Goal: Browse casually: Explore the website without a specific task or goal

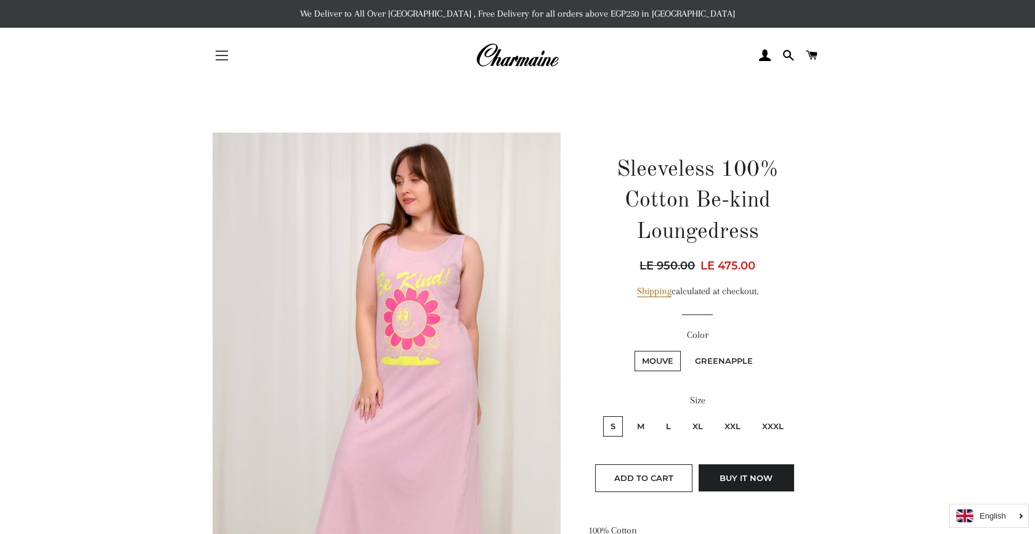
click at [221, 55] on button "Site navigation" at bounding box center [221, 55] width 31 height 31
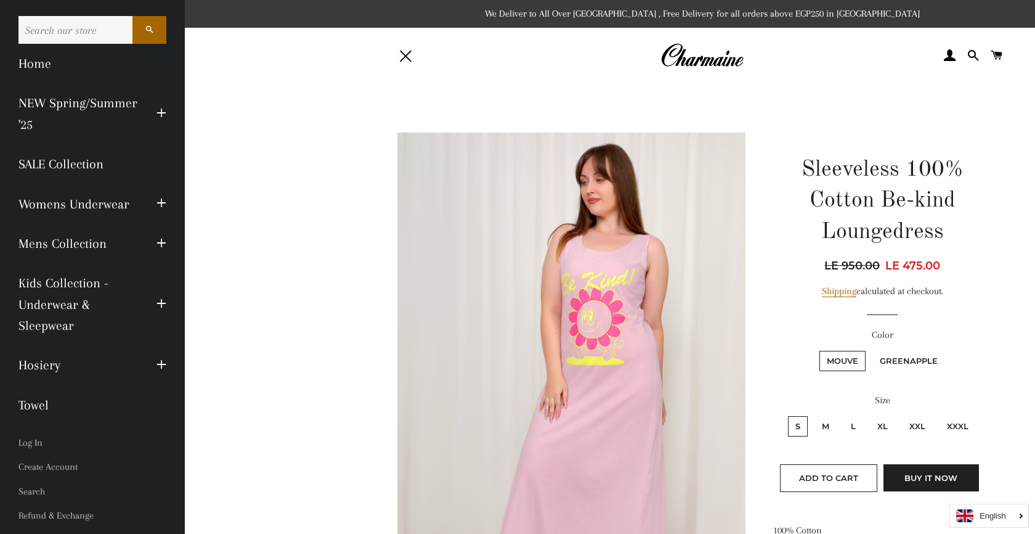
click at [76, 164] on link "SALE Collection" at bounding box center [92, 163] width 166 height 39
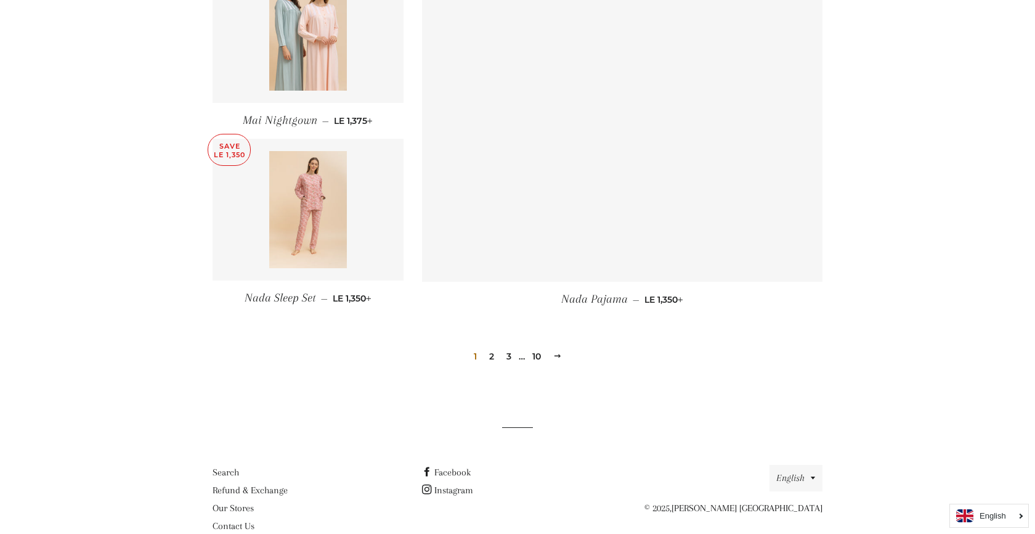
scroll to position [1692, 0]
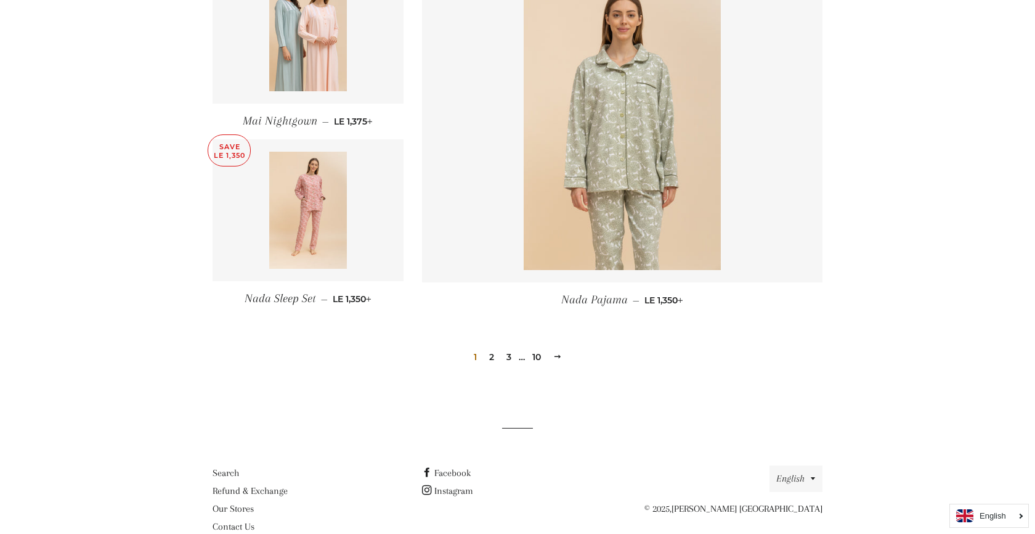
click at [489, 347] on link "2" at bounding box center [491, 356] width 15 height 18
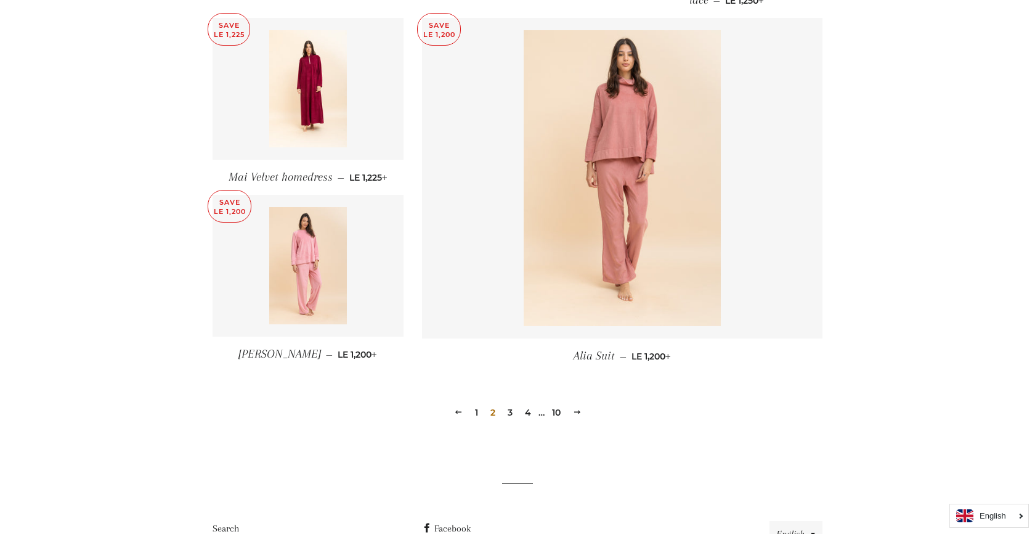
scroll to position [1615, 0]
click at [529, 415] on link "4" at bounding box center [528, 409] width 16 height 18
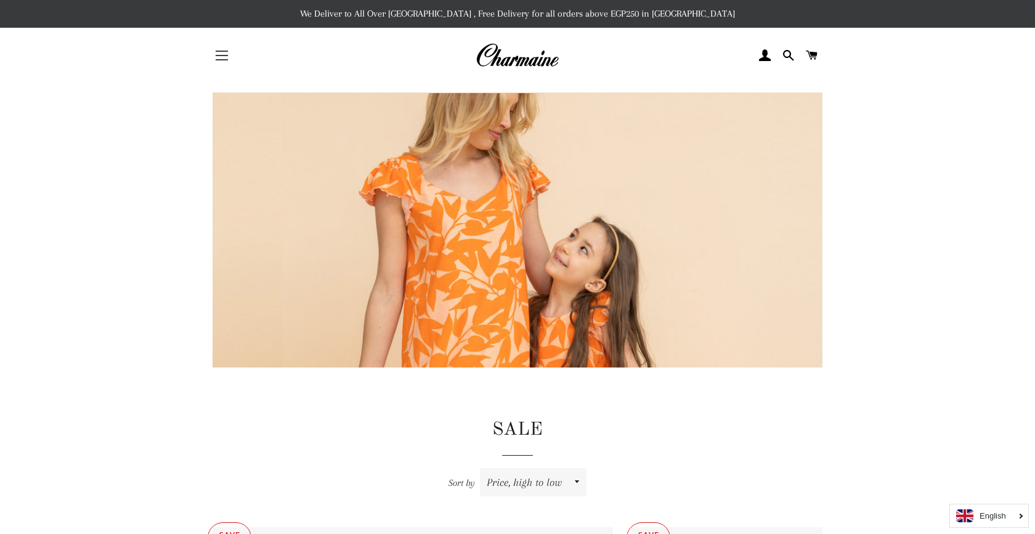
click at [209, 54] on button "Site navigation" at bounding box center [221, 55] width 31 height 31
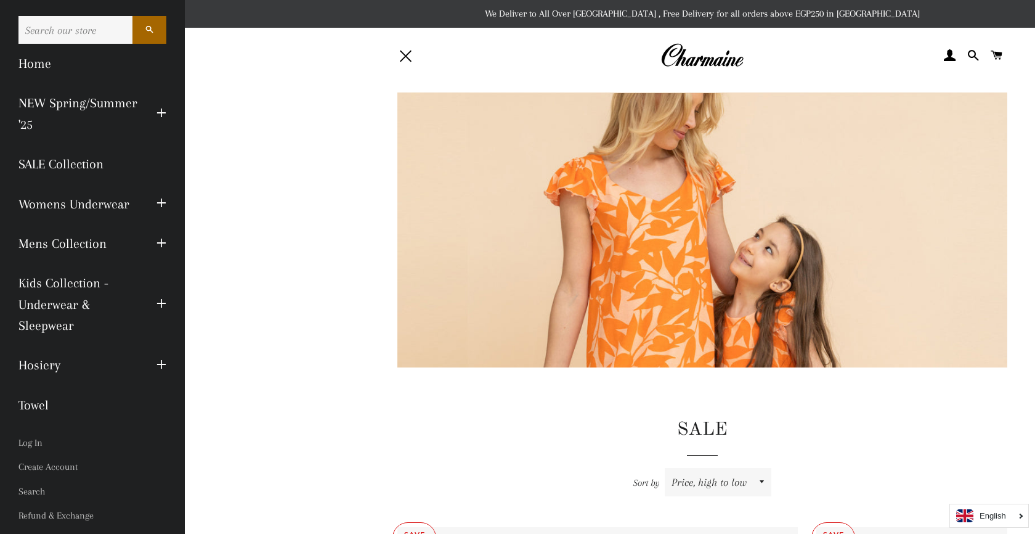
click at [992, 511] on icon "English" at bounding box center [993, 515] width 26 height 8
click at [988, 496] on link "Arabic" at bounding box center [989, 491] width 78 height 23
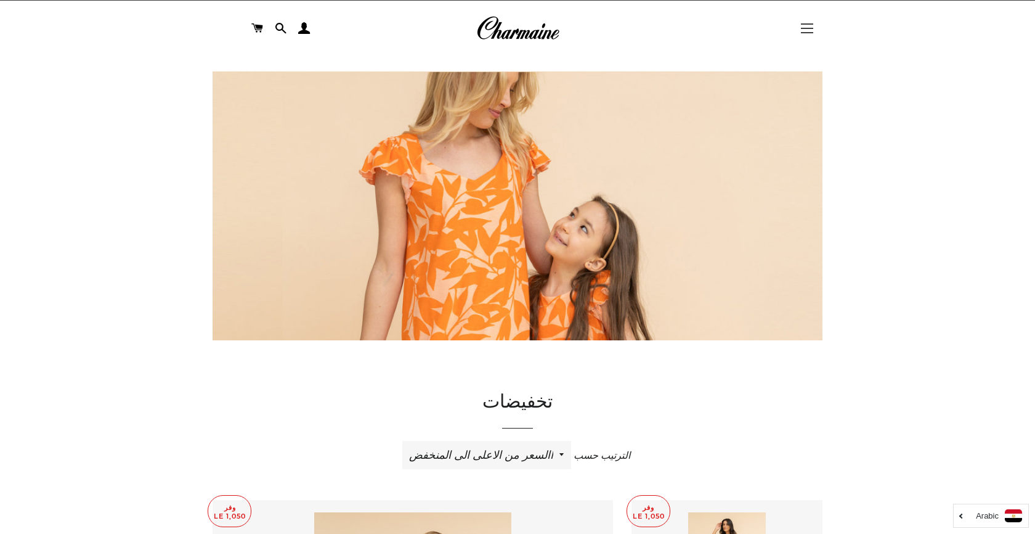
click at [806, 30] on button "التنقل في الموقع" at bounding box center [807, 28] width 31 height 31
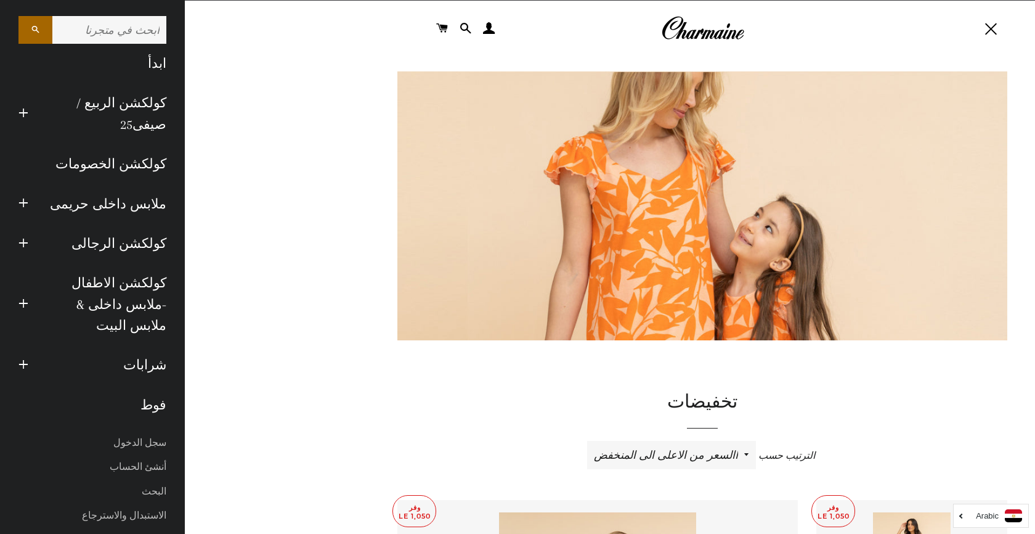
click at [147, 200] on link "ملابس داخلى حريمى" at bounding box center [107, 203] width 138 height 39
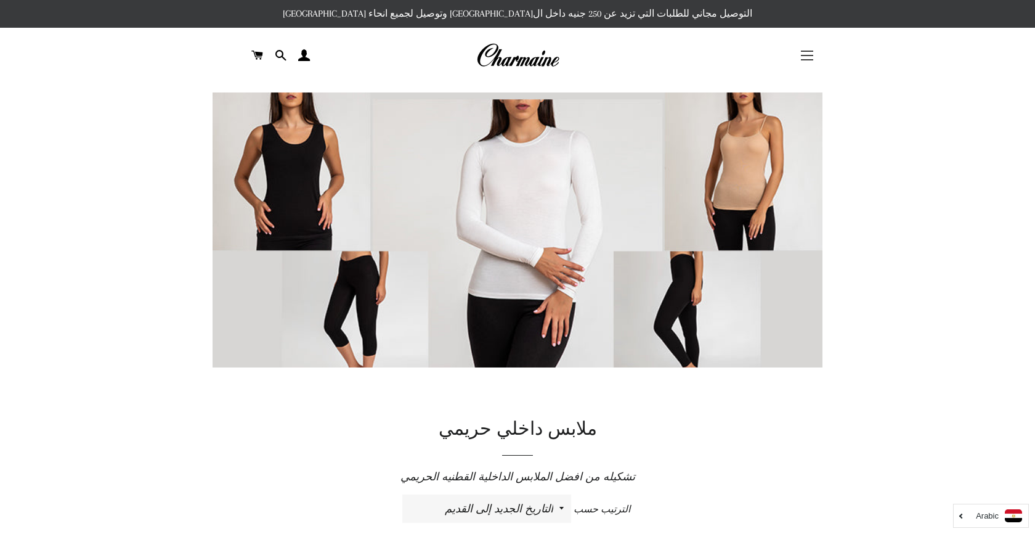
click at [811, 49] on button "التنقل في الموقع" at bounding box center [807, 55] width 31 height 31
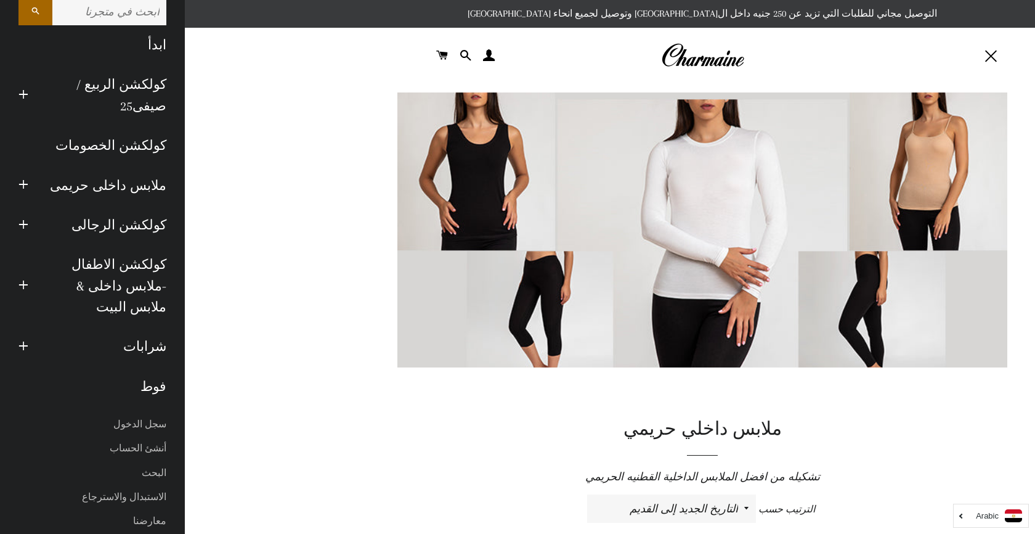
scroll to position [18, 0]
click at [131, 99] on link "كولكشن الربيع / صيفى25" at bounding box center [107, 95] width 138 height 61
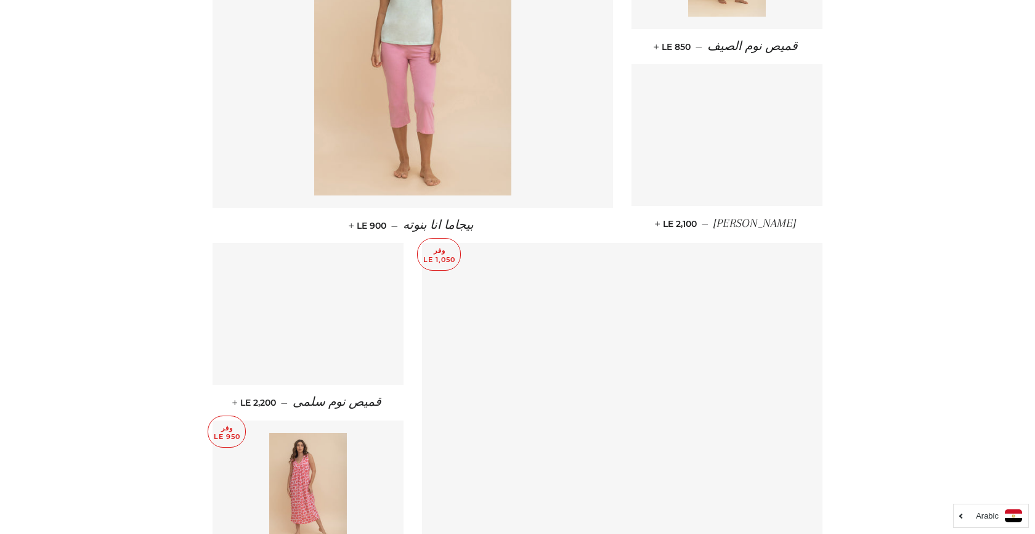
scroll to position [1509, 0]
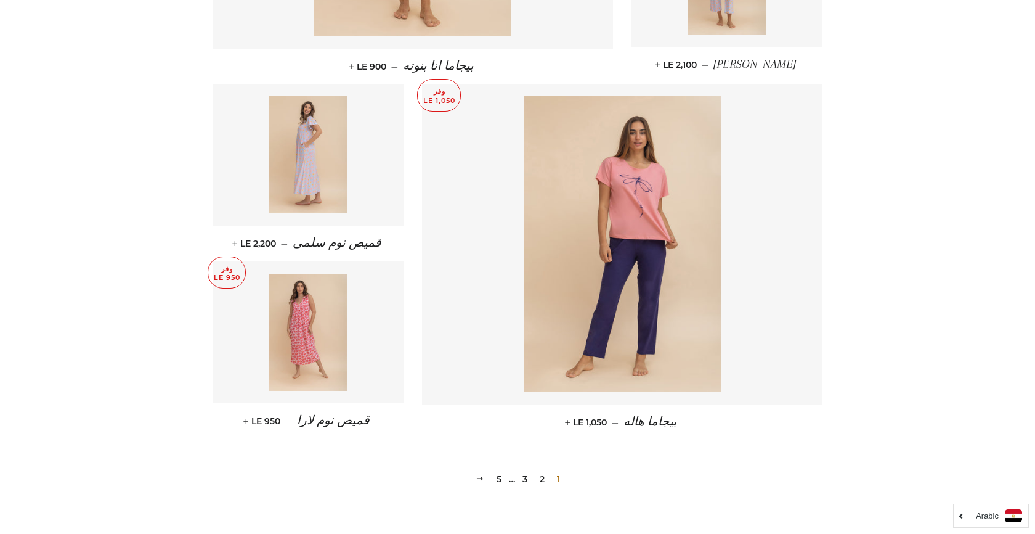
click at [499, 480] on link "5" at bounding box center [499, 478] width 15 height 18
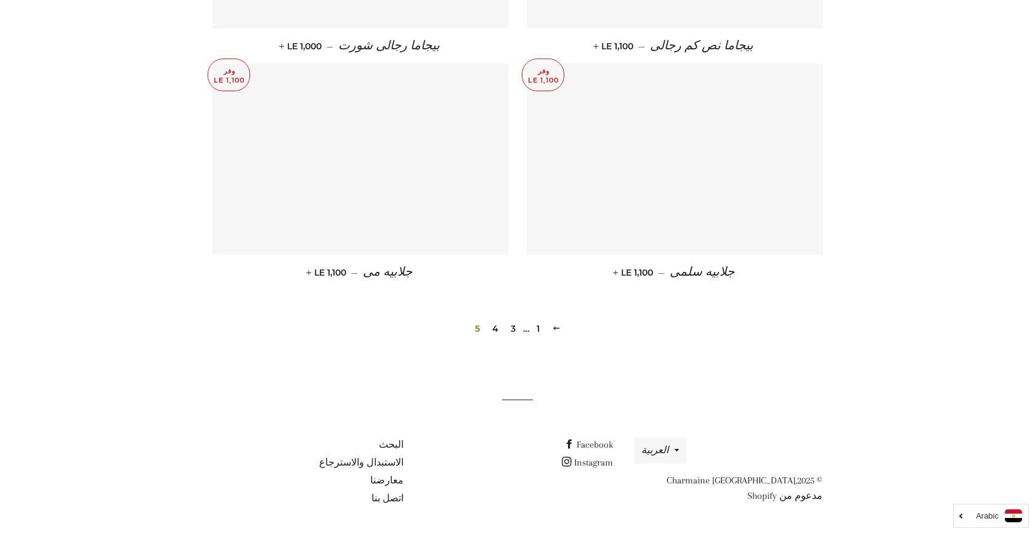
scroll to position [1045, 0]
